Goal: Contribute content

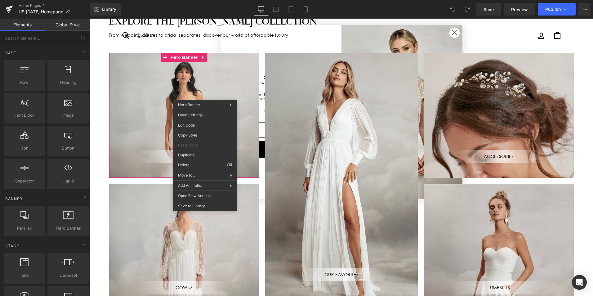
click at [200, 66] on div "SEPARATES Text Block" at bounding box center [184, 115] width 150 height 125
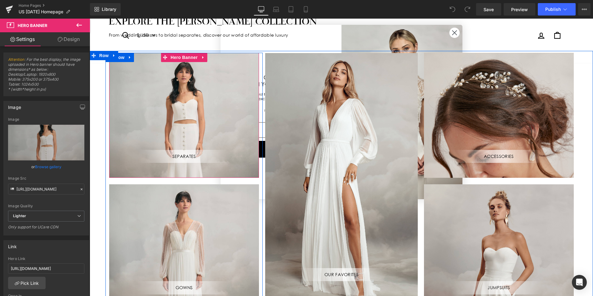
click at [224, 87] on div "SEPARATES Text Block" at bounding box center [184, 115] width 150 height 125
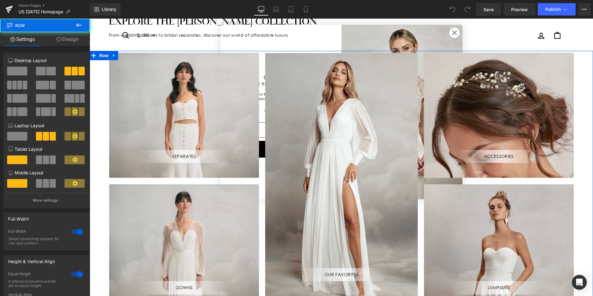
click at [585, 155] on div "SEPARATES Text Block Hero Banner Separator GOWNS Text Block Hero Banner Row OUR…" at bounding box center [342, 181] width 504 height 260
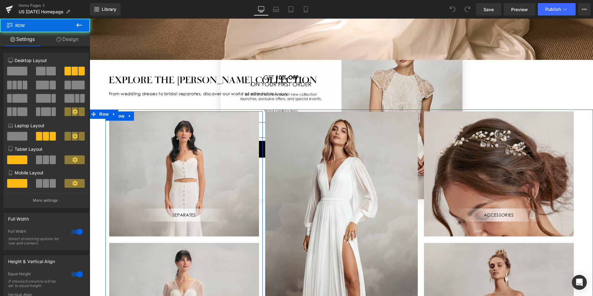
scroll to position [248, 0]
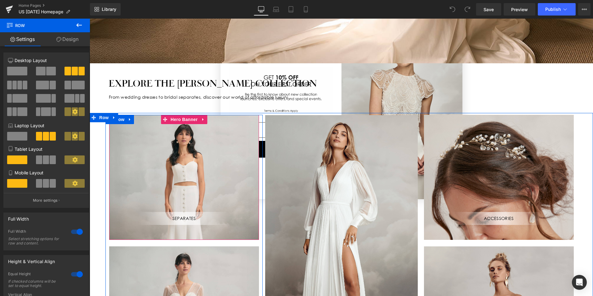
click at [169, 154] on div "SEPARATES Text Block" at bounding box center [184, 177] width 150 height 125
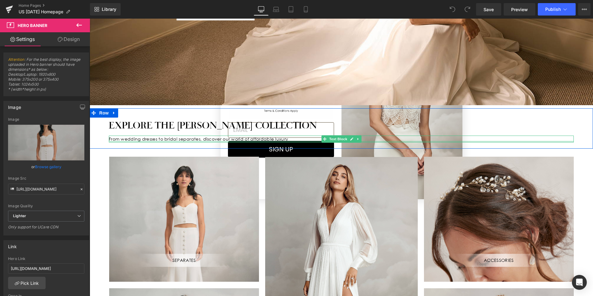
scroll to position [155, 0]
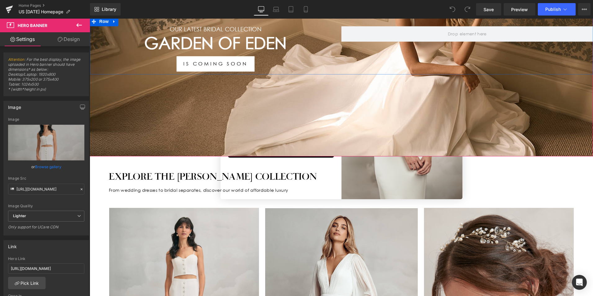
drag, startPoint x: 562, startPoint y: 63, endPoint x: 475, endPoint y: 104, distance: 96.6
click at [562, 63] on div "Our LATEST BRIDAL COLLECTION Heading Garden Of Eden Heading IS COMING SOON Butt…" at bounding box center [342, 45] width 504 height 57
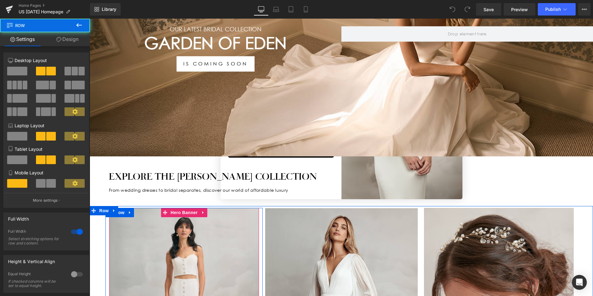
click at [214, 233] on div "SEPARATES Text Block" at bounding box center [184, 270] width 150 height 125
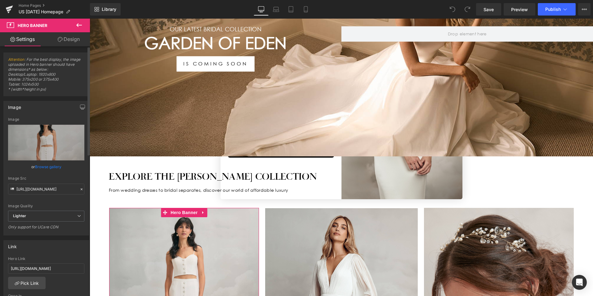
click at [40, 166] on link "Browse gallery" at bounding box center [48, 166] width 26 height 11
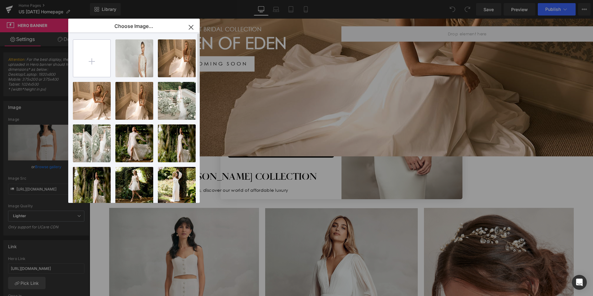
click at [85, 60] on input "file" at bounding box center [91, 58] width 37 height 37
type input "C:\fakepath\Untitled-12.jpg"
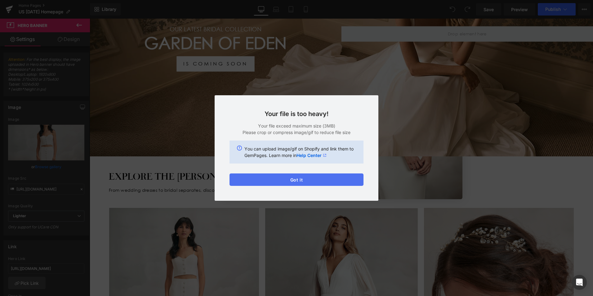
click at [295, 0] on div "Text Color Highlight Color #333333 Choose Image... Back to Library Insert [PERS…" at bounding box center [296, 0] width 593 height 0
drag, startPoint x: 298, startPoint y: 181, endPoint x: 210, endPoint y: 162, distance: 90.7
click at [298, 181] on button "Got it" at bounding box center [297, 180] width 134 height 12
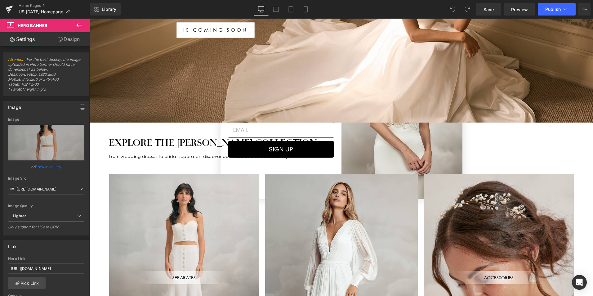
scroll to position [217, 0]
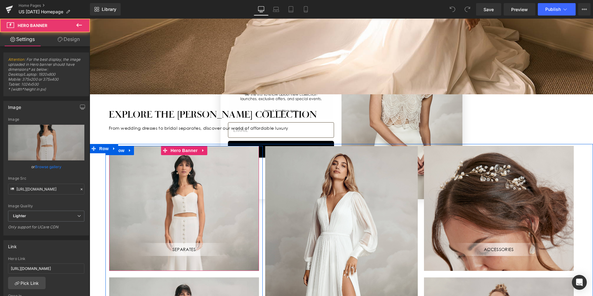
click at [238, 206] on div "SEPARATES Text Block" at bounding box center [184, 208] width 150 height 125
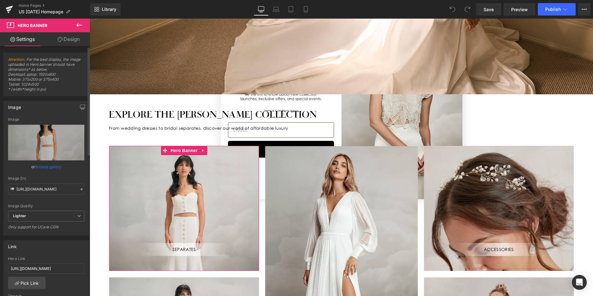
click at [42, 166] on link "Browse gallery" at bounding box center [48, 166] width 26 height 11
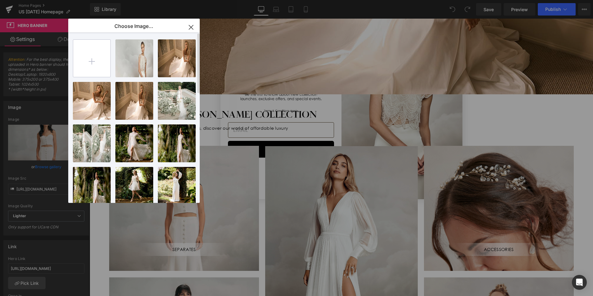
click at [99, 58] on input "file" at bounding box center [91, 58] width 37 height 37
click at [76, 51] on input "file" at bounding box center [91, 58] width 37 height 37
click at [194, 25] on icon "button" at bounding box center [191, 27] width 10 height 10
